Goal: Task Accomplishment & Management: Use online tool/utility

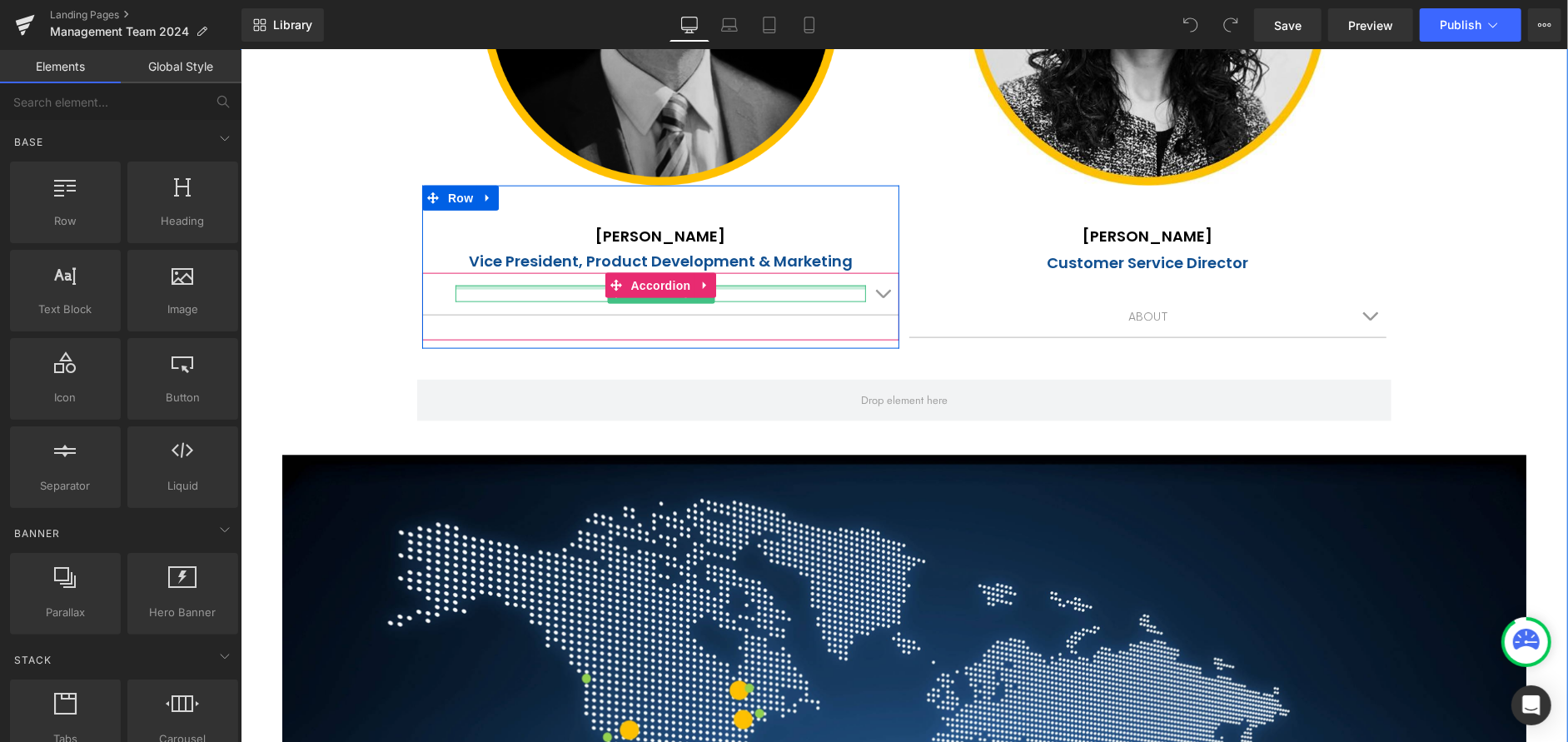
scroll to position [1146, 0]
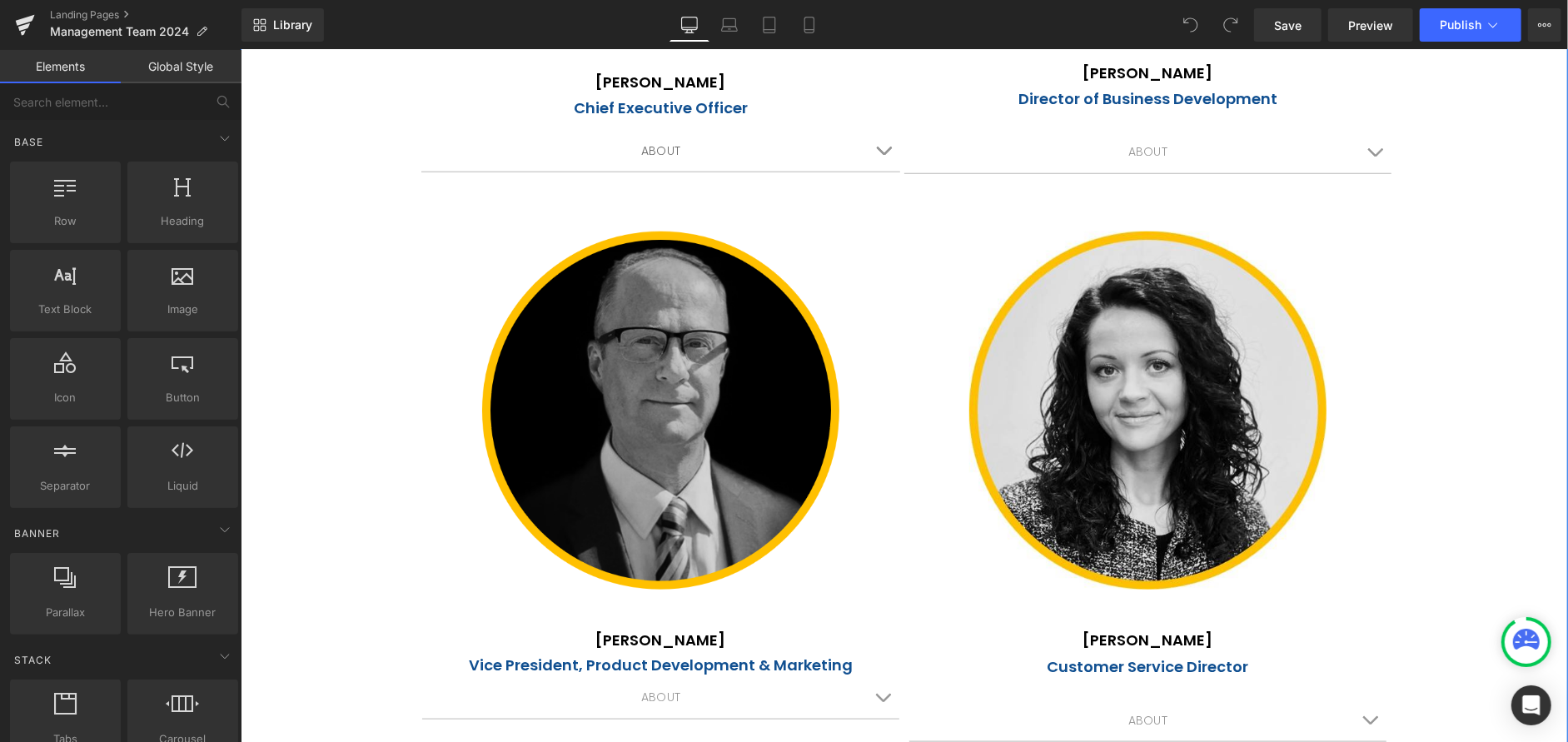
click at [807, 191] on div "ABOUT Text Block [PERSON_NAME]'s professional journey commenced in [DATE] with …" at bounding box center [661, 164] width 479 height 67
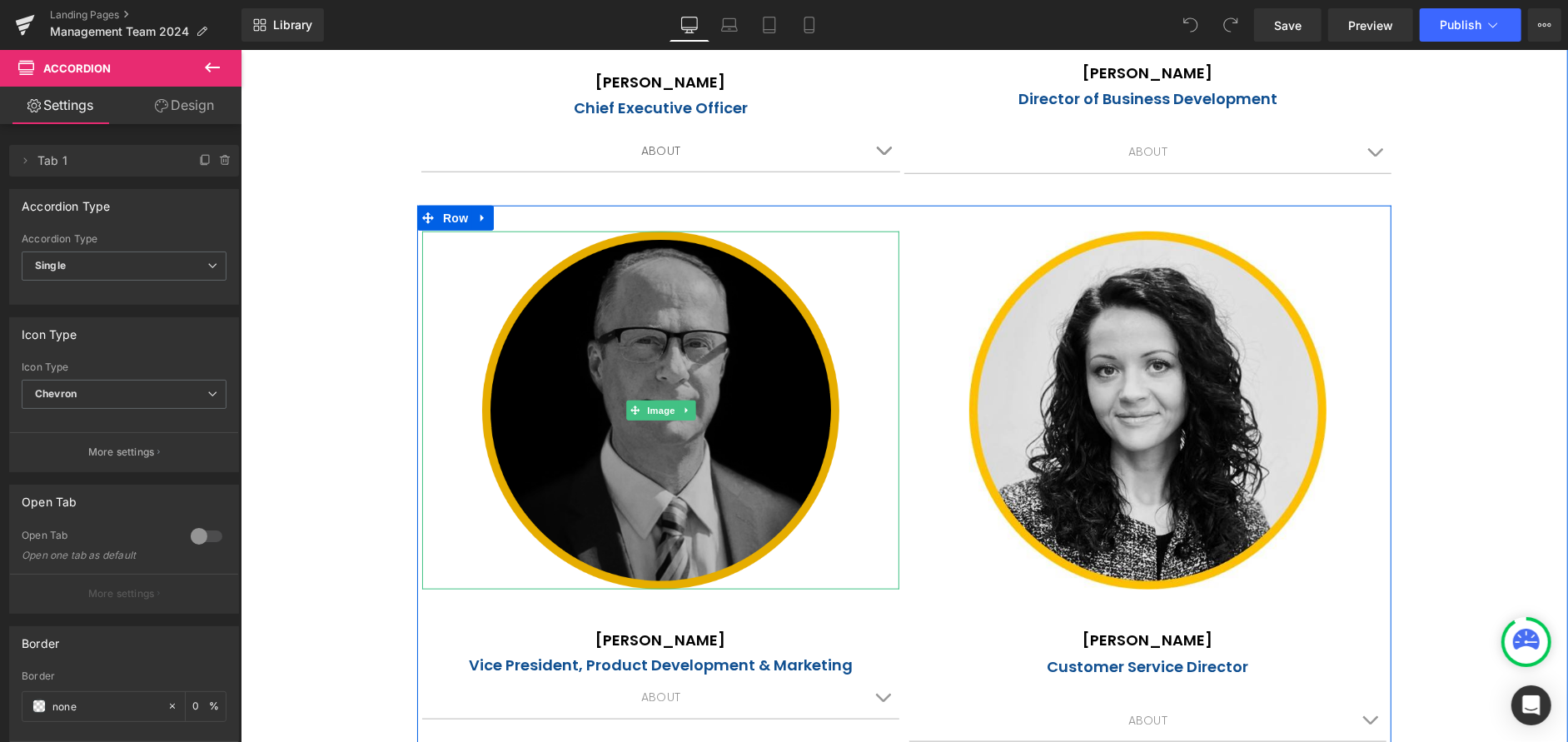
click at [832, 254] on img at bounding box center [660, 409] width 358 height 358
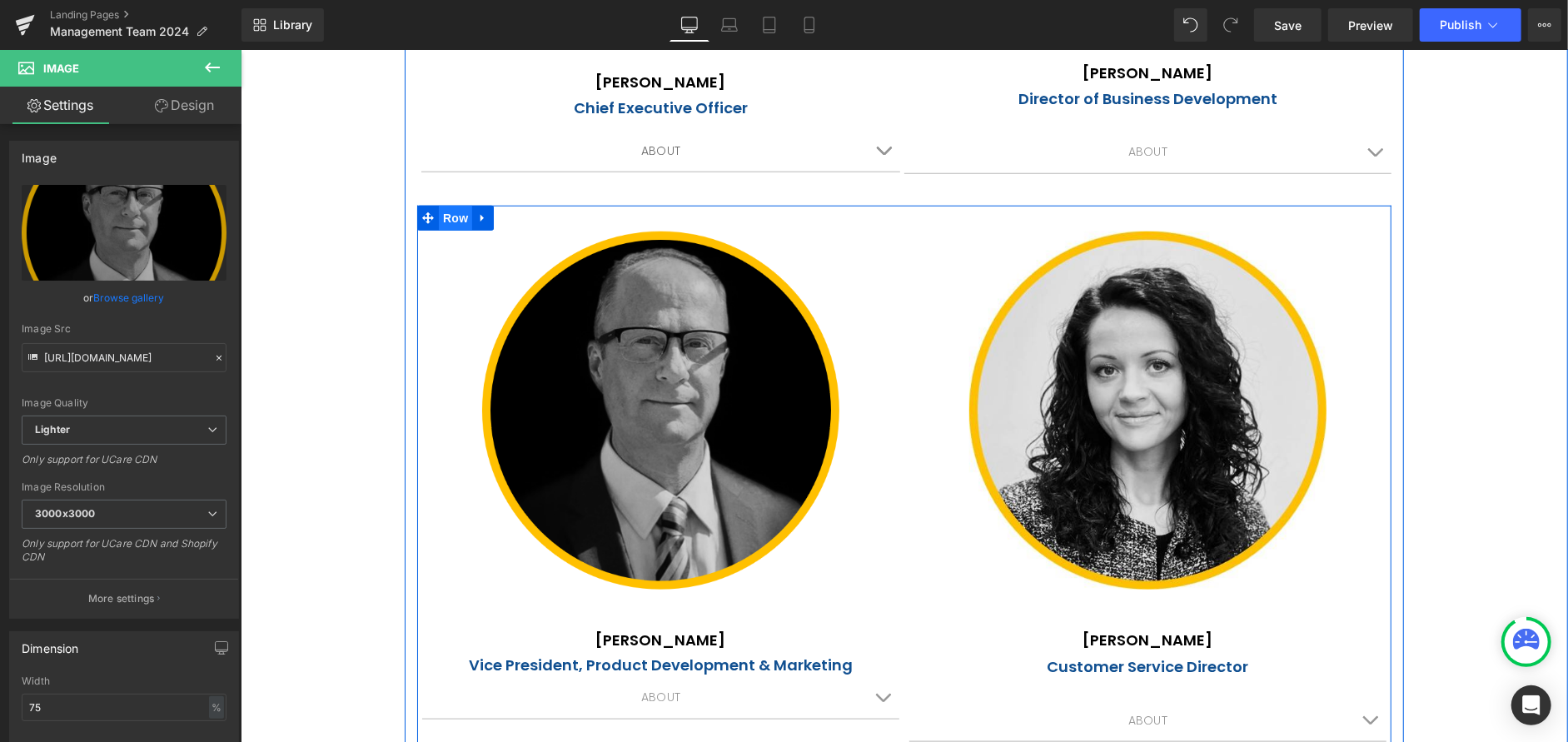
click at [453, 218] on span "Row" at bounding box center [455, 217] width 34 height 25
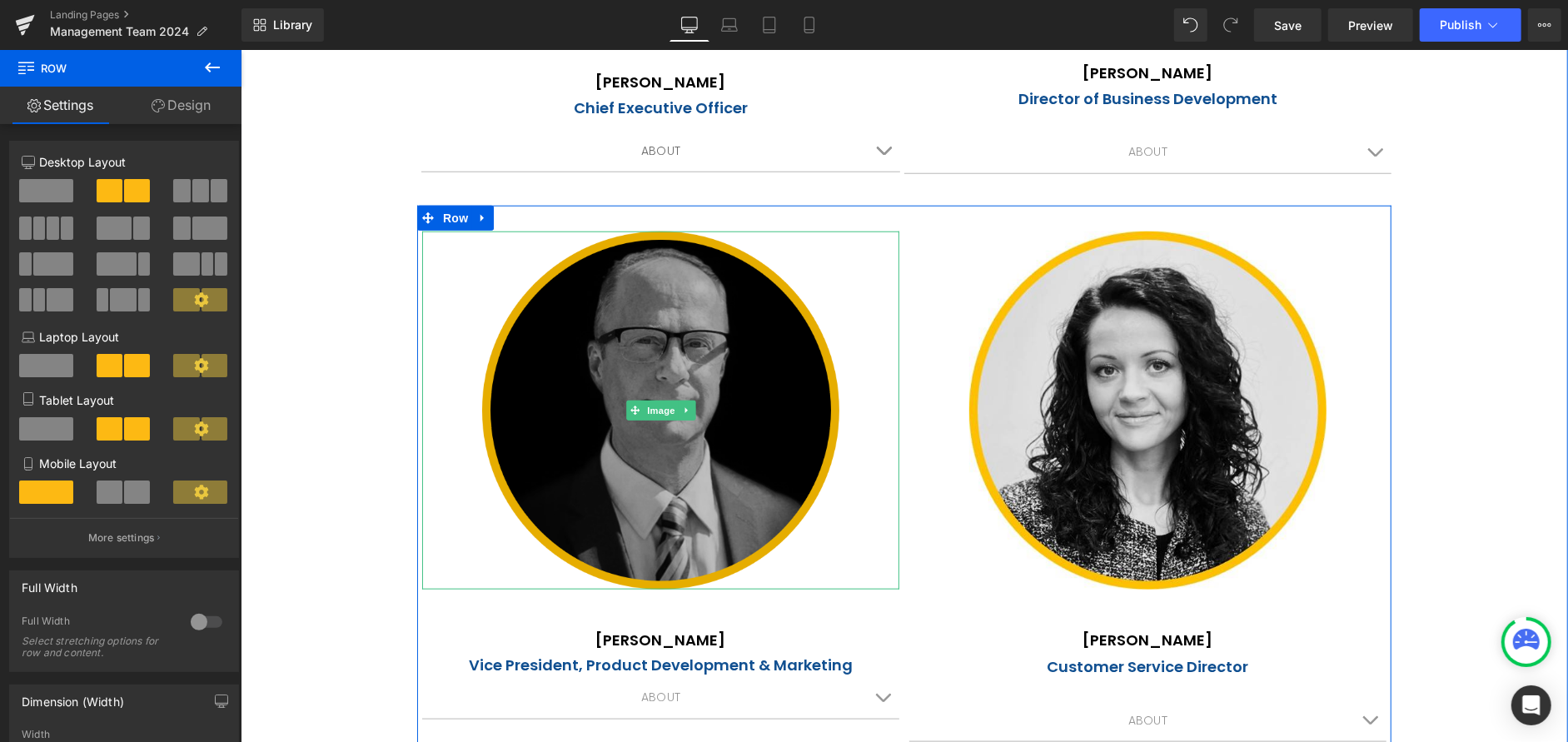
click at [742, 327] on img at bounding box center [660, 409] width 358 height 358
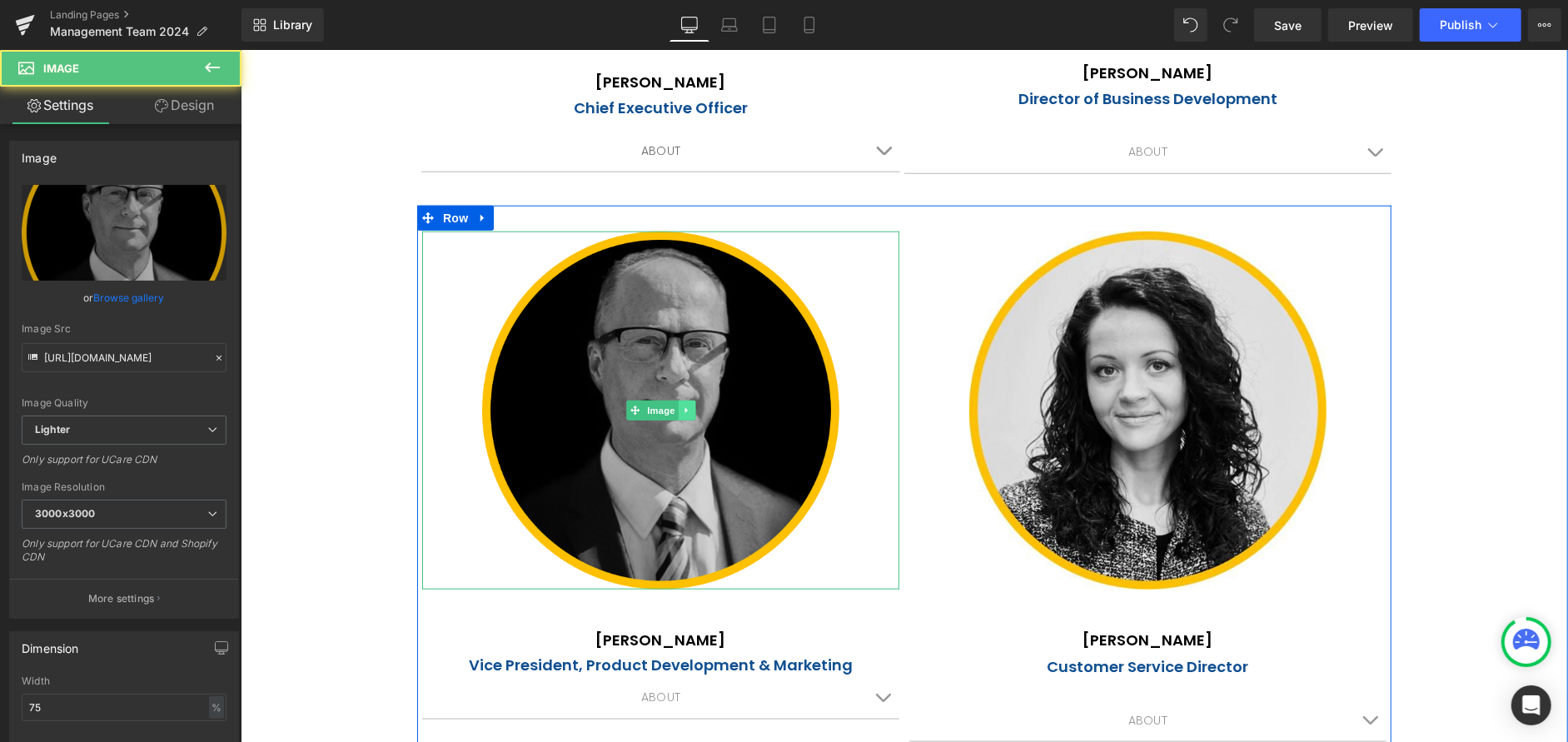
click at [682, 407] on icon at bounding box center [686, 409] width 9 height 10
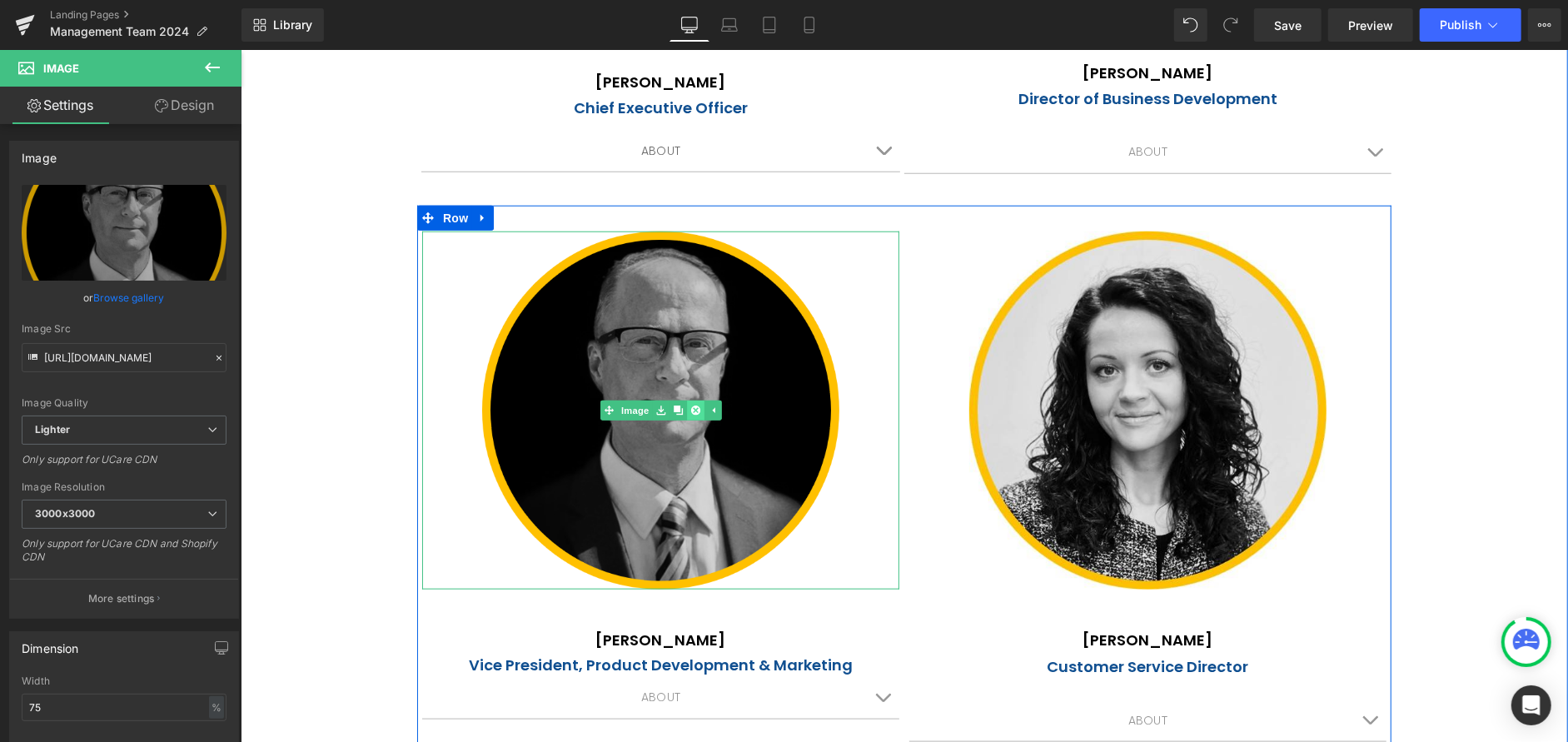
click at [690, 411] on icon at bounding box center [694, 409] width 9 height 9
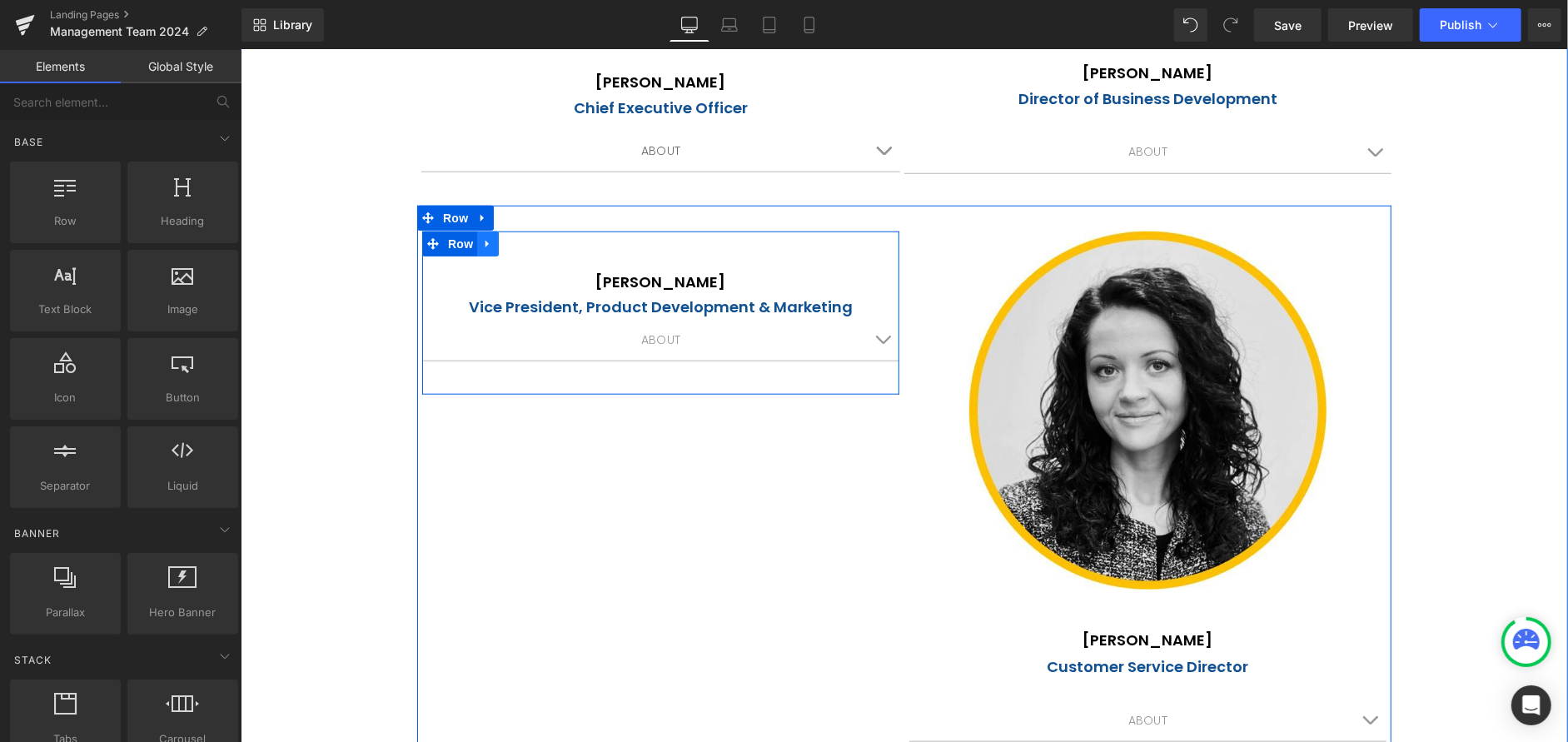
click at [486, 246] on icon at bounding box center [487, 243] width 12 height 13
click at [525, 245] on icon at bounding box center [530, 242] width 12 height 12
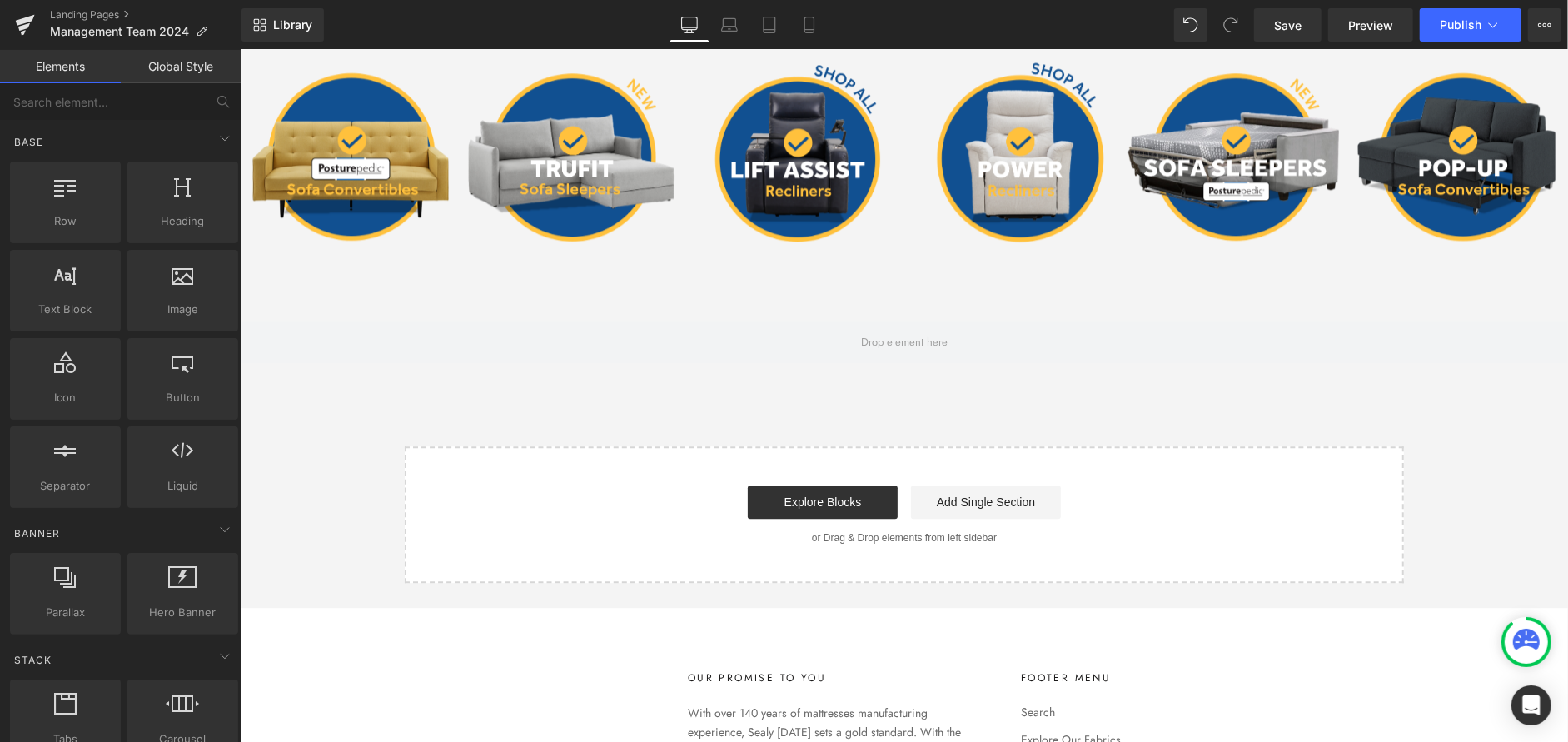
scroll to position [3478, 0]
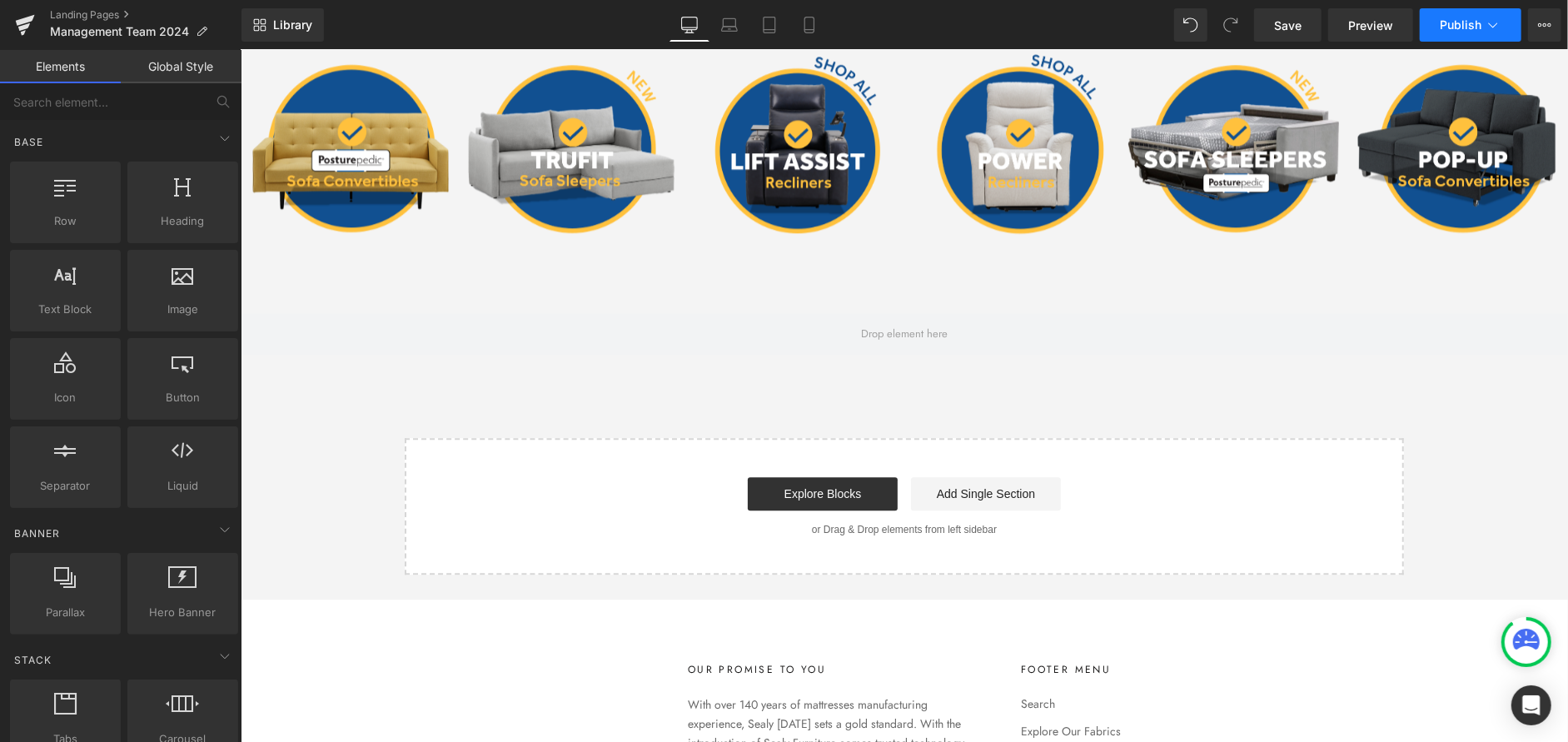
click at [1444, 15] on button "Publish" at bounding box center [1471, 25] width 102 height 34
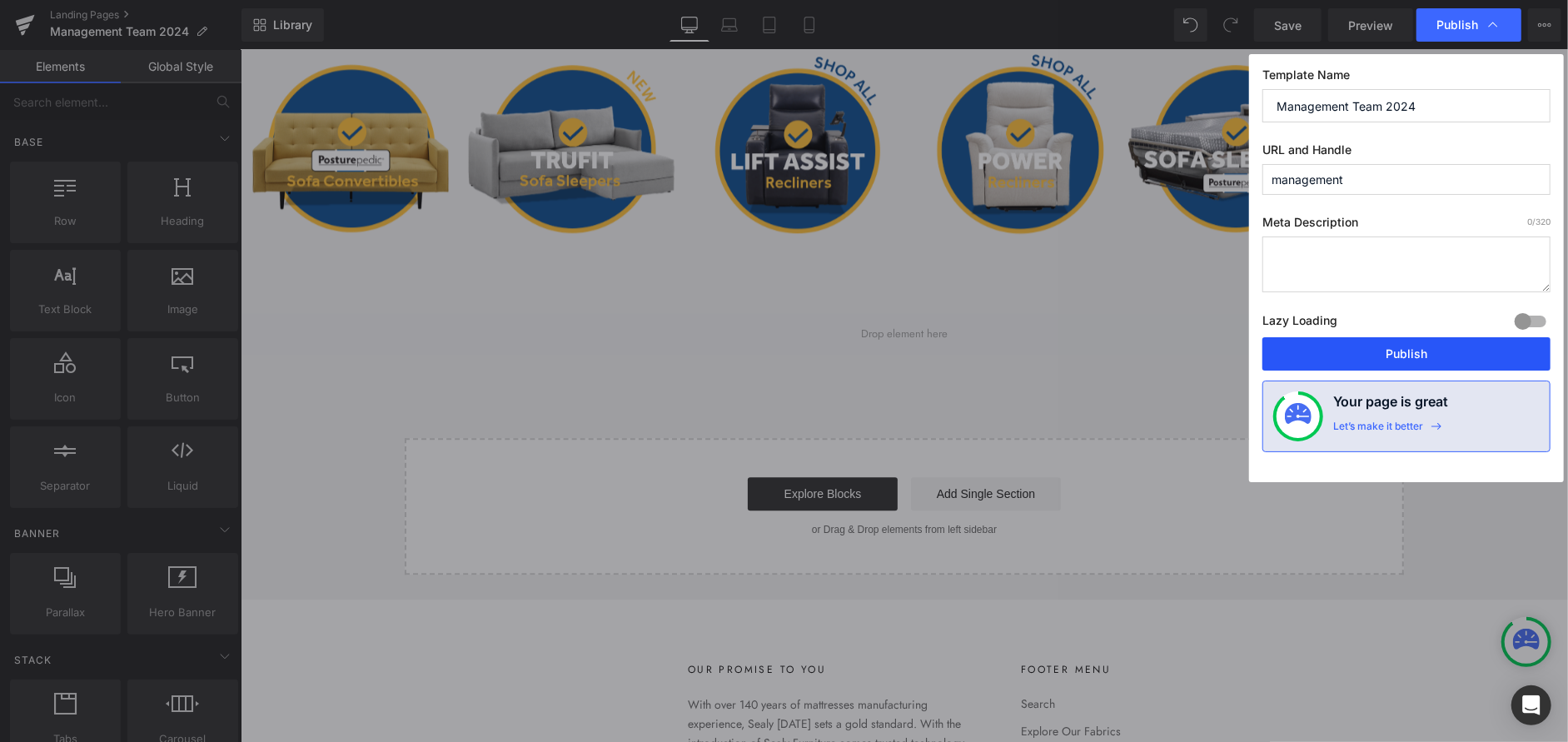
click at [1407, 345] on button "Publish" at bounding box center [1407, 354] width 288 height 34
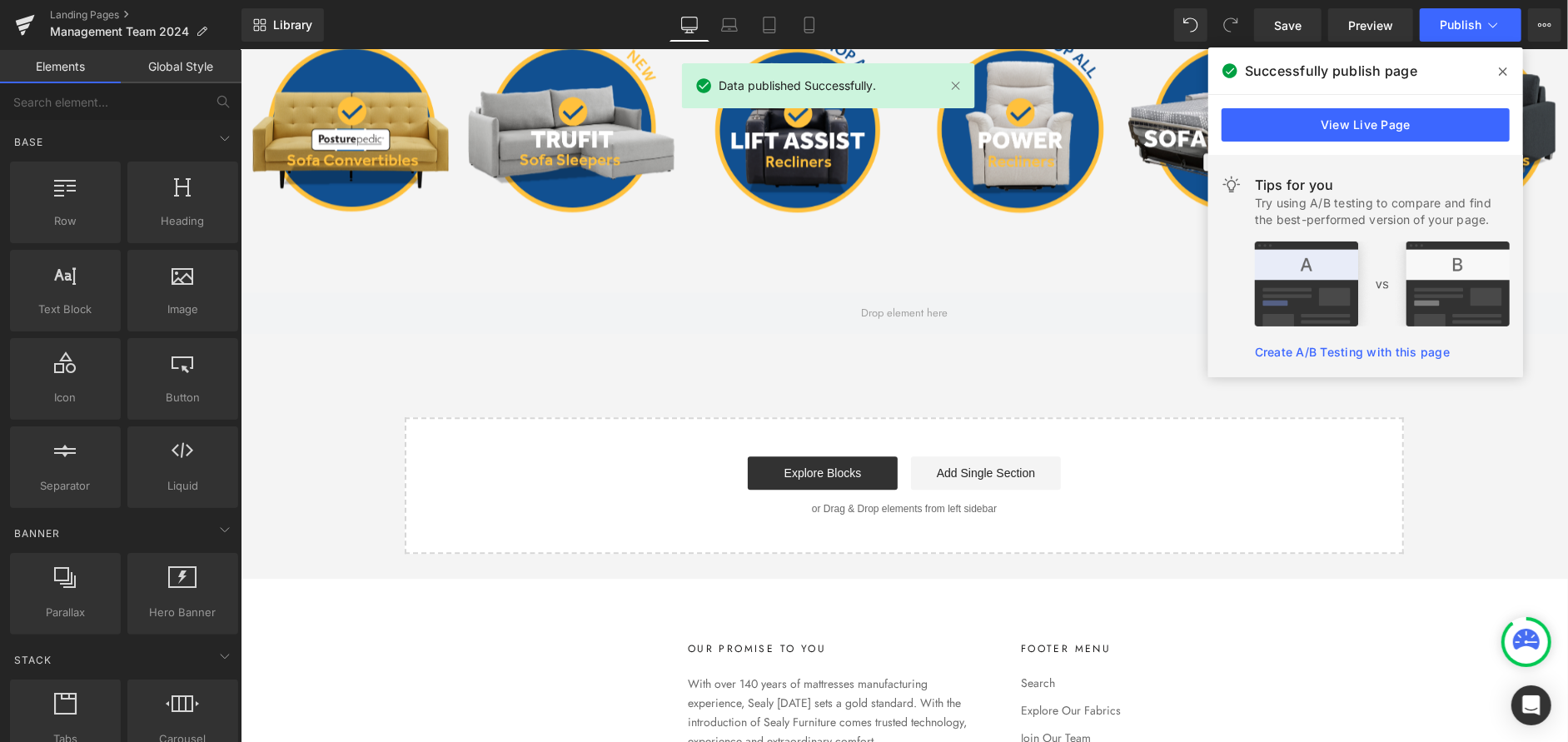
scroll to position [3693, 0]
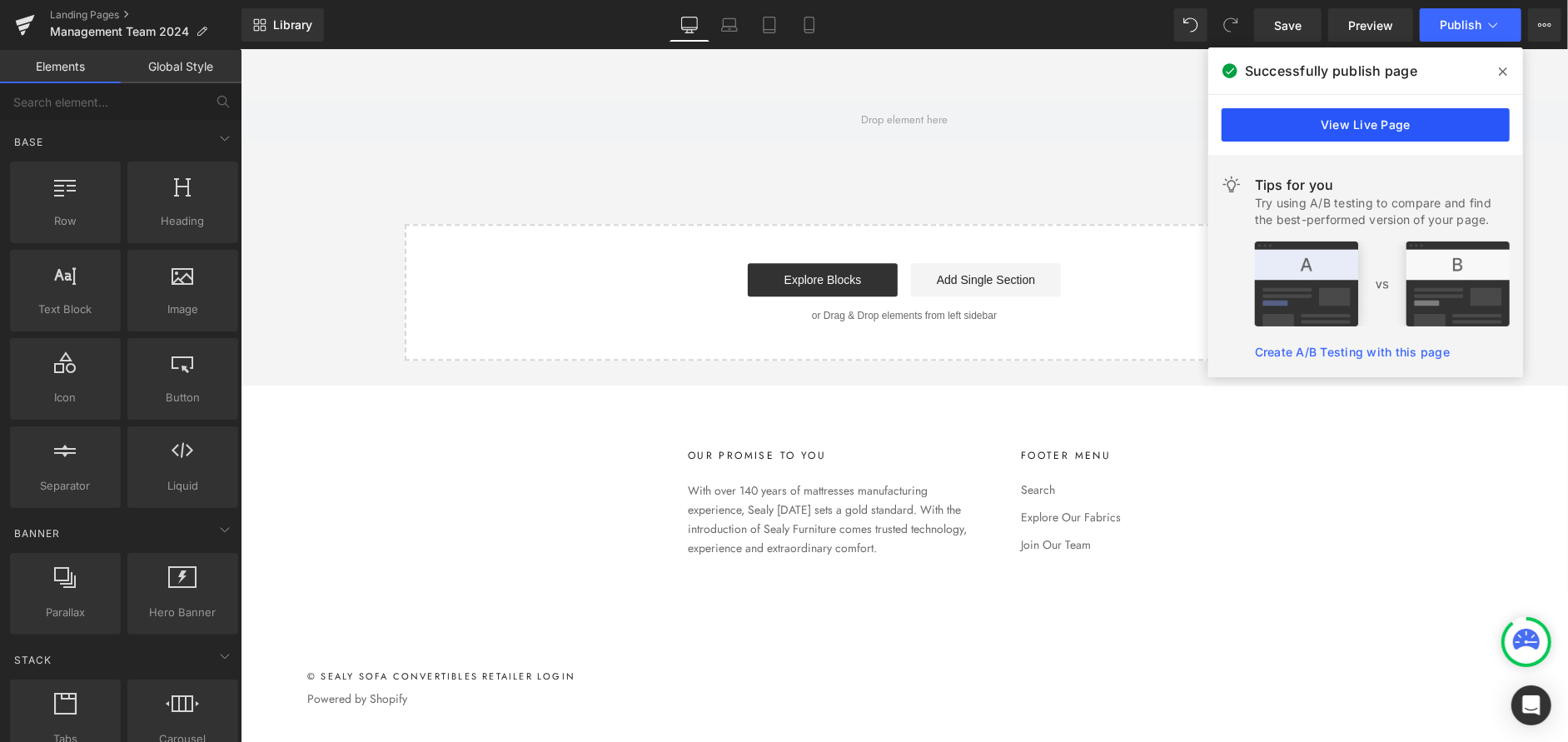
click at [1372, 121] on link "View Live Page" at bounding box center [1366, 125] width 288 height 34
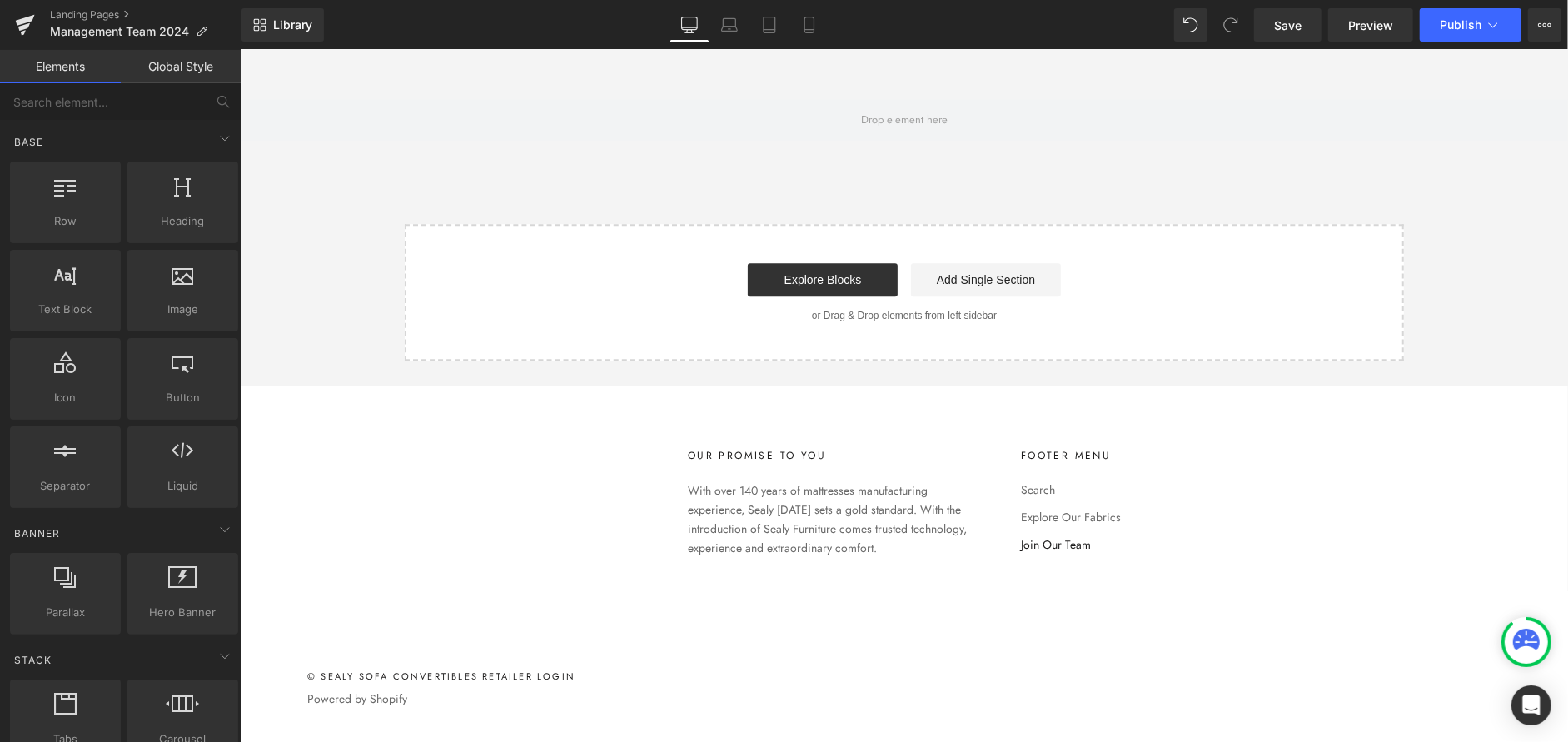
click at [1050, 541] on link "Join Our Team" at bounding box center [1071, 544] width 100 height 17
click at [83, 12] on link "Landing Pages" at bounding box center [146, 15] width 191 height 14
